Goal: Information Seeking & Learning: Check status

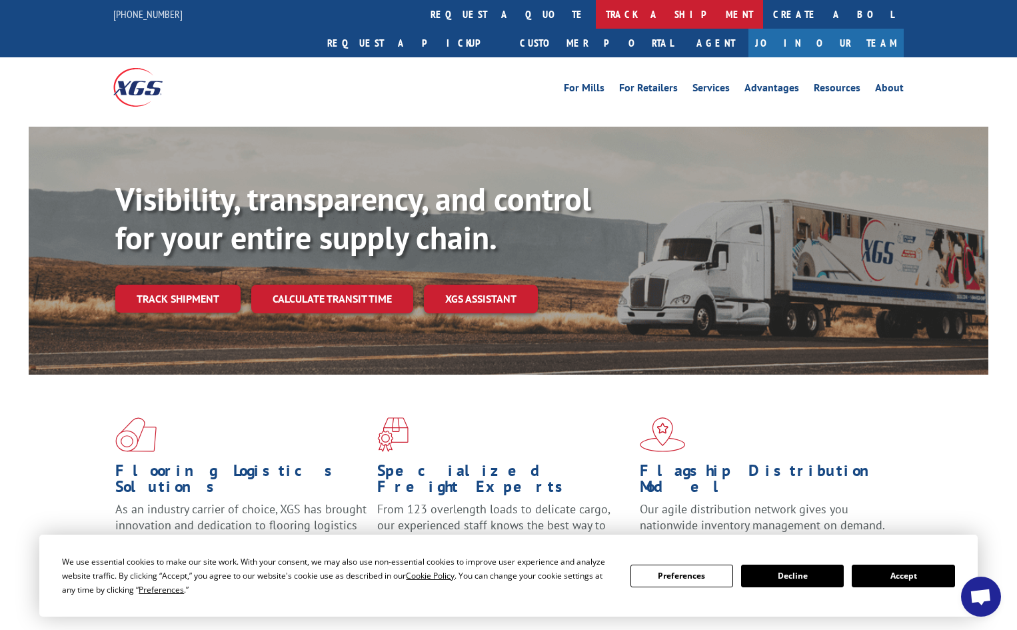
click at [596, 8] on link "track a shipment" at bounding box center [679, 14] width 167 height 29
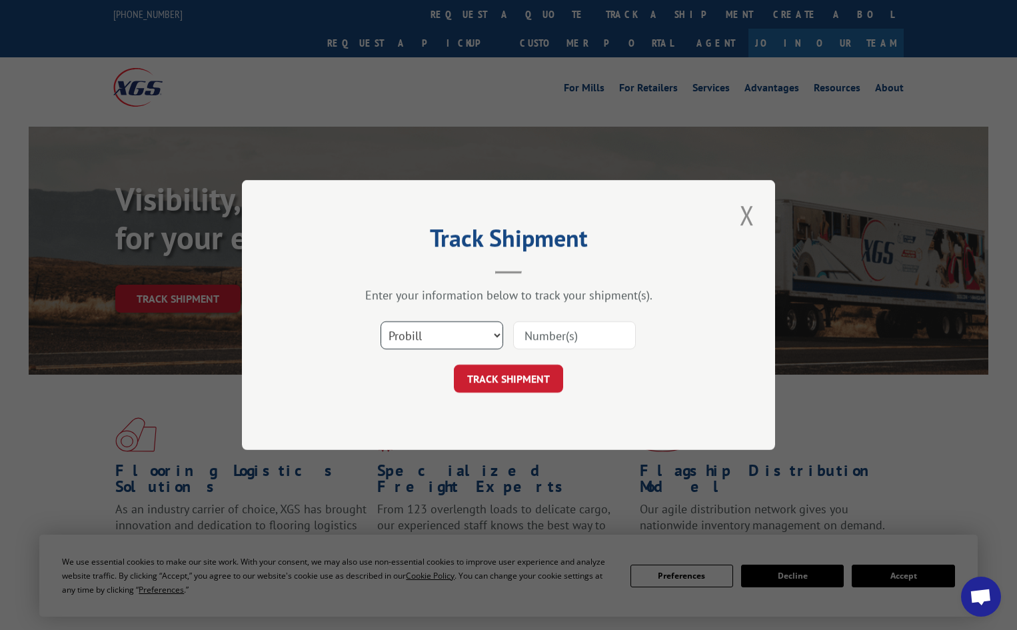
click at [427, 339] on select "Select category... Probill BOL PO" at bounding box center [441, 335] width 123 height 28
select select "bol"
click at [380, 321] on select "Select category... Probill BOL PO" at bounding box center [441, 335] width 123 height 28
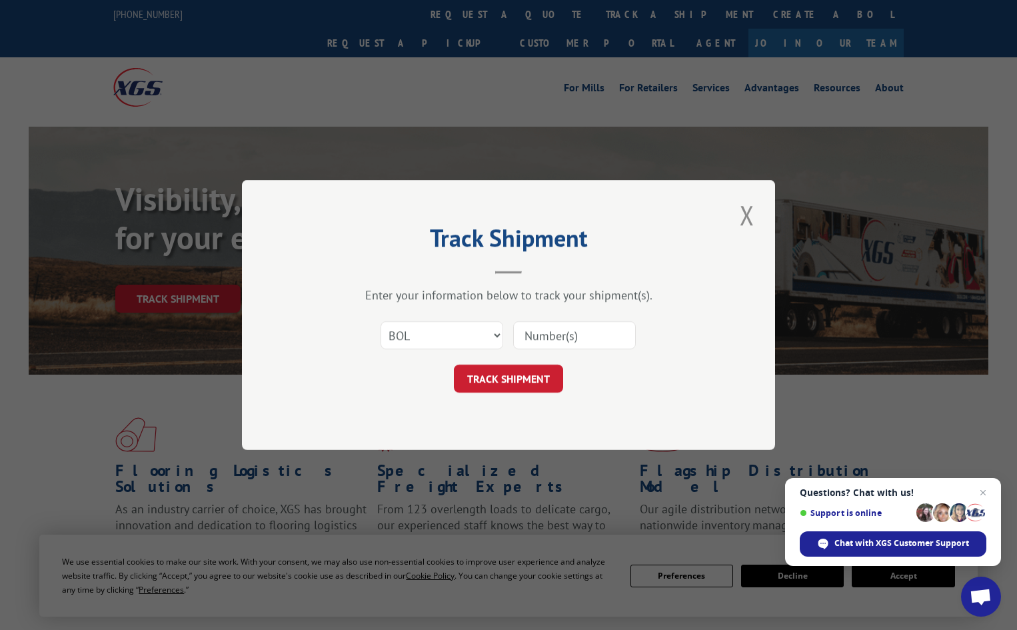
click at [546, 336] on input at bounding box center [574, 335] width 123 height 28
paste input "4916579"
type input "4916579"
click at [523, 379] on button "TRACK SHIPMENT" at bounding box center [508, 378] width 109 height 28
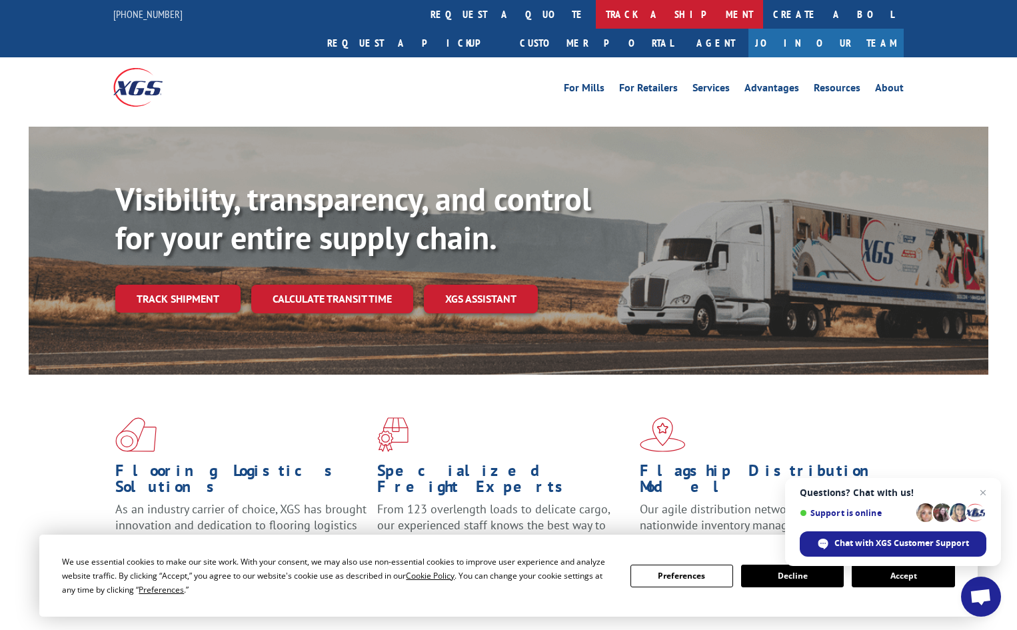
click at [596, 16] on link "track a shipment" at bounding box center [679, 14] width 167 height 29
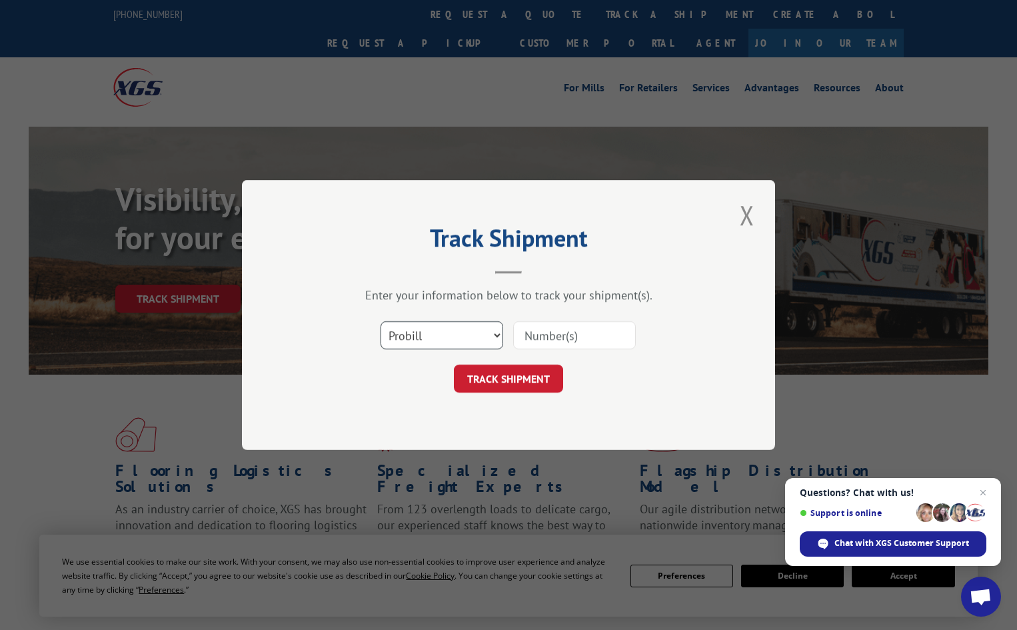
drag, startPoint x: 442, startPoint y: 336, endPoint x: 438, endPoint y: 348, distance: 12.6
click at [442, 336] on select "Select category... Probill BOL PO" at bounding box center [441, 335] width 123 height 28
select select "bol"
click at [380, 321] on select "Select category... Probill BOL PO" at bounding box center [441, 335] width 123 height 28
click at [534, 334] on input at bounding box center [574, 335] width 123 height 28
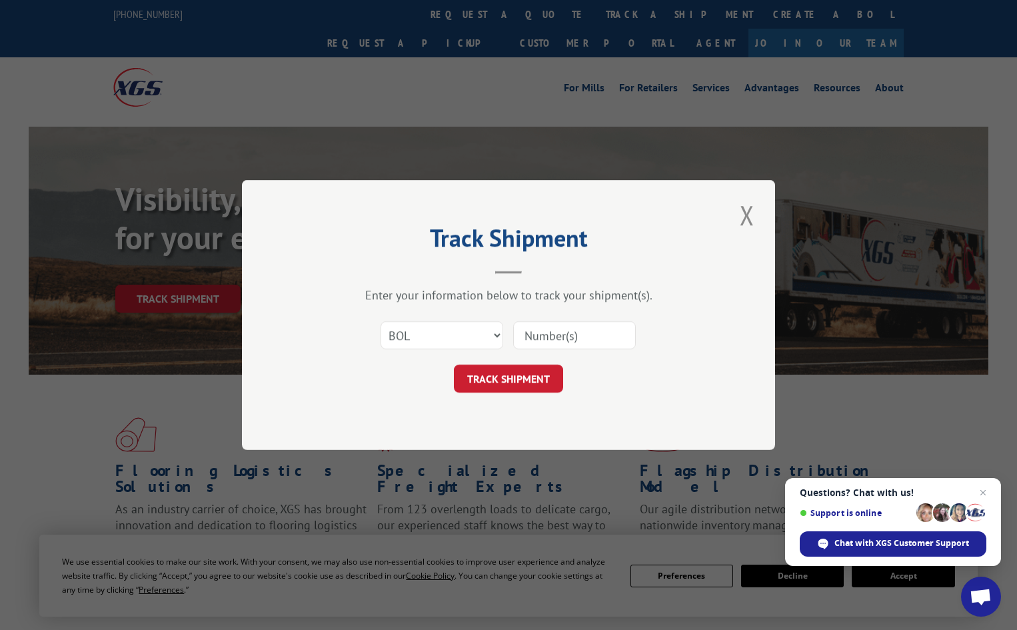
paste input "4929466"
type input "4929466"
click at [531, 381] on button "TRACK SHIPMENT" at bounding box center [508, 378] width 109 height 28
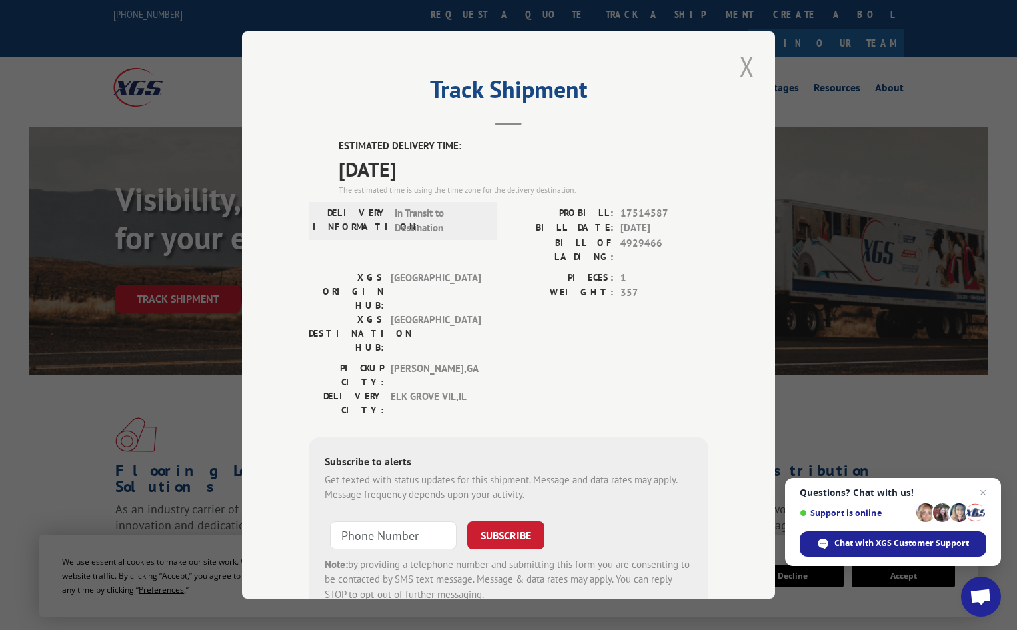
click at [745, 62] on button "Close modal" at bounding box center [747, 66] width 23 height 37
